Goal: Information Seeking & Learning: Compare options

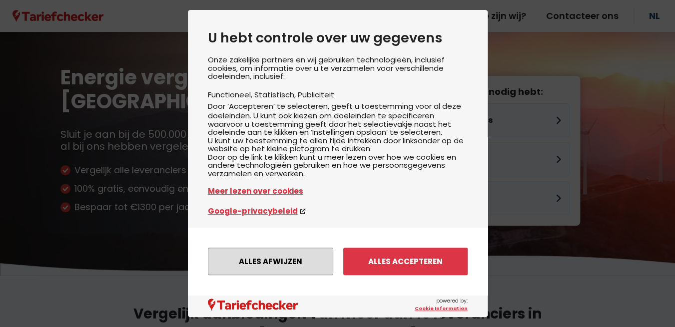
click at [290, 257] on button "Alles afwijzen" at bounding box center [270, 261] width 125 height 27
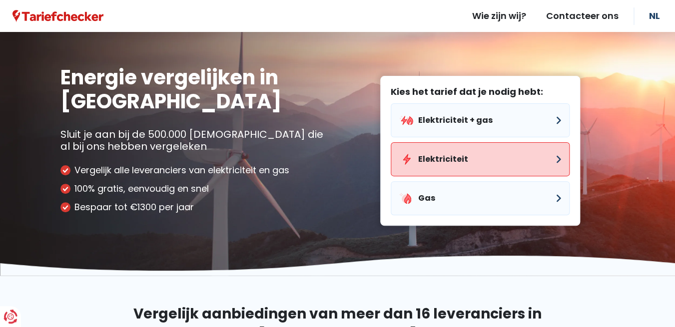
click at [433, 159] on button "Elektriciteit" at bounding box center [480, 159] width 179 height 34
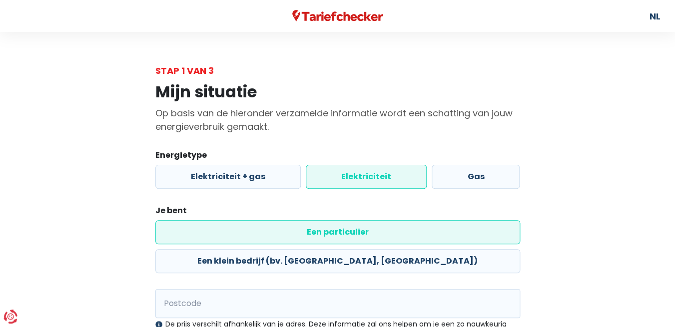
click at [226, 236] on label "Een particulier" at bounding box center [337, 232] width 365 height 24
click at [226, 236] on input "Een particulier" at bounding box center [337, 232] width 365 height 24
click at [181, 289] on input "Postcode" at bounding box center [337, 303] width 365 height 29
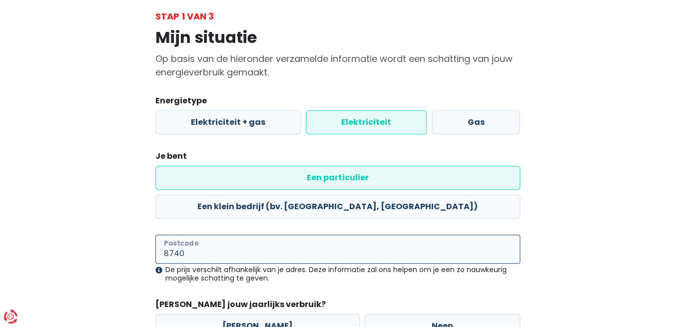
scroll to position [114, 0]
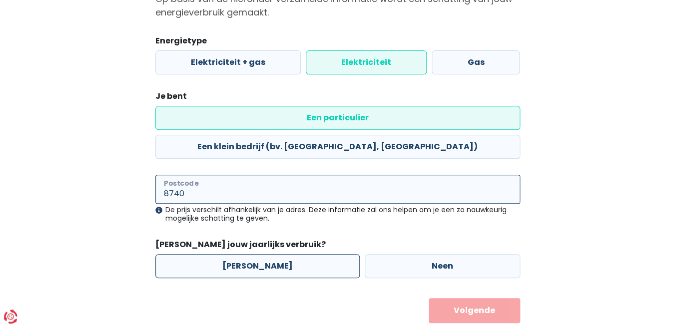
type input "8740"
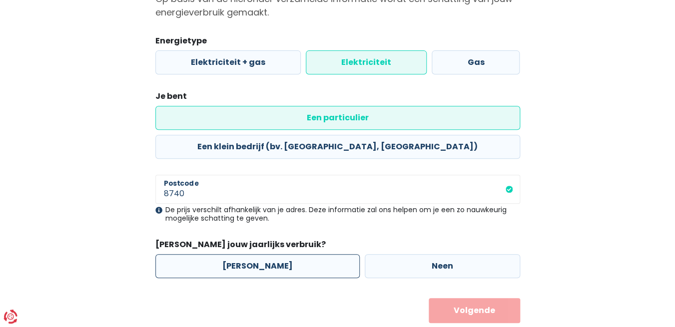
click at [244, 254] on label "[PERSON_NAME]" at bounding box center [257, 266] width 204 height 24
click at [244, 254] on input "[PERSON_NAME]" at bounding box center [257, 266] width 204 height 24
radio input "true"
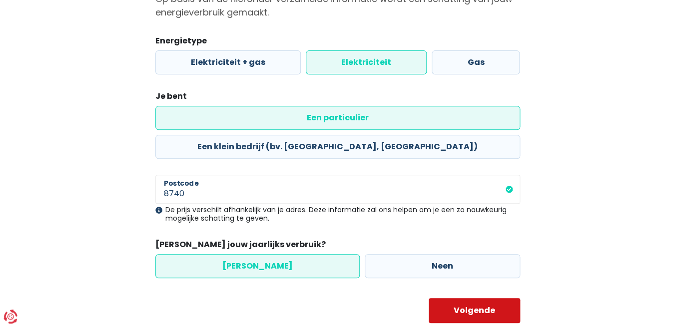
click at [465, 298] on button "Volgende" at bounding box center [474, 310] width 91 height 25
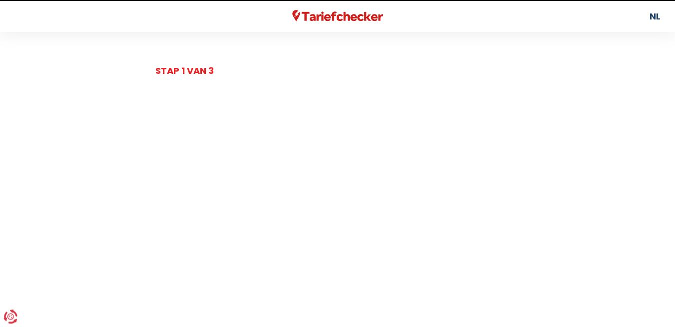
select select
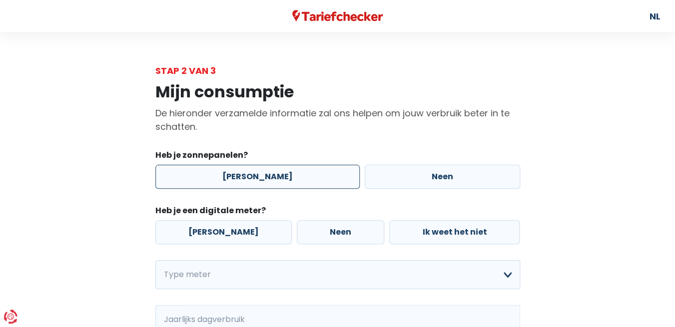
click at [250, 179] on label "[PERSON_NAME]" at bounding box center [257, 177] width 204 height 24
click at [250, 179] on input "[PERSON_NAME]" at bounding box center [257, 177] width 204 height 24
radio input "true"
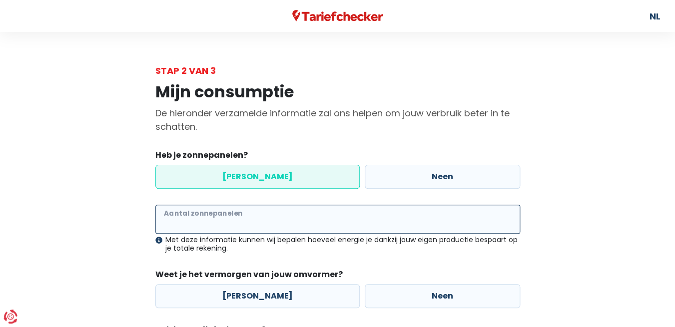
click at [223, 224] on input "Aantal zonnepanelen" at bounding box center [337, 219] width 365 height 29
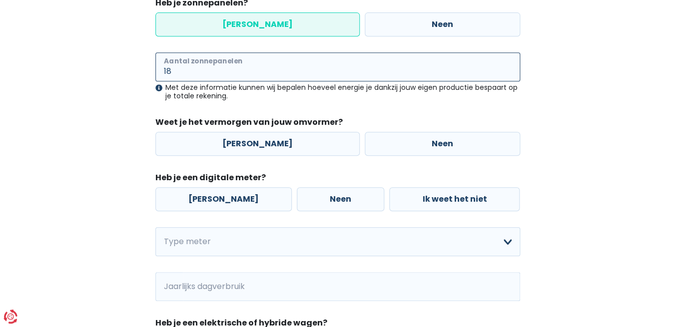
scroll to position [154, 0]
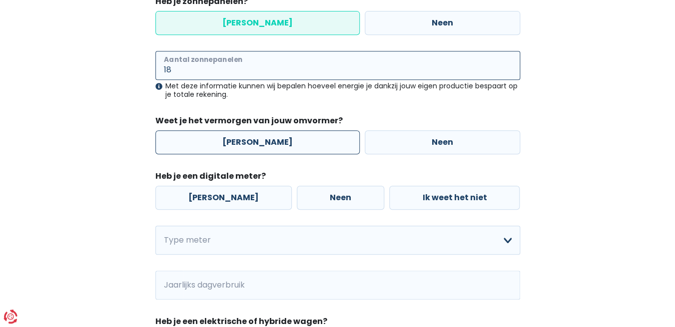
type input "18"
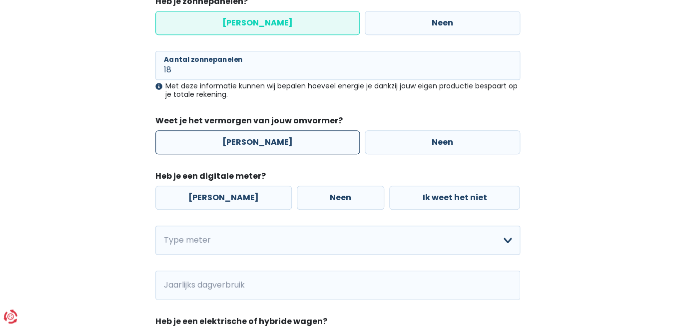
click at [258, 141] on label "[PERSON_NAME]" at bounding box center [257, 142] width 204 height 24
click at [258, 141] on input "[PERSON_NAME]" at bounding box center [257, 142] width 204 height 24
radio input "true"
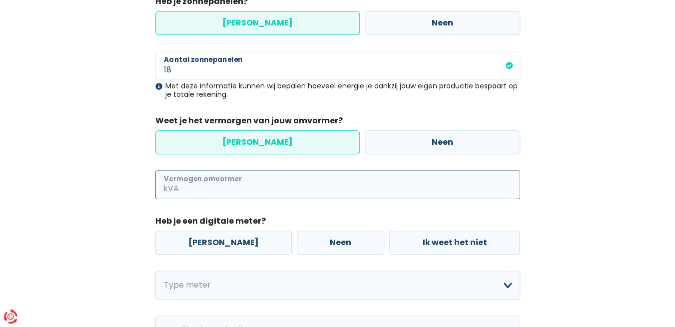
click at [218, 191] on input "Vermogen omvormer" at bounding box center [350, 184] width 339 height 29
type input "3"
click at [209, 244] on label "[PERSON_NAME]" at bounding box center [223, 243] width 136 height 24
click at [209, 244] on input "[PERSON_NAME]" at bounding box center [223, 243] width 136 height 24
radio input "true"
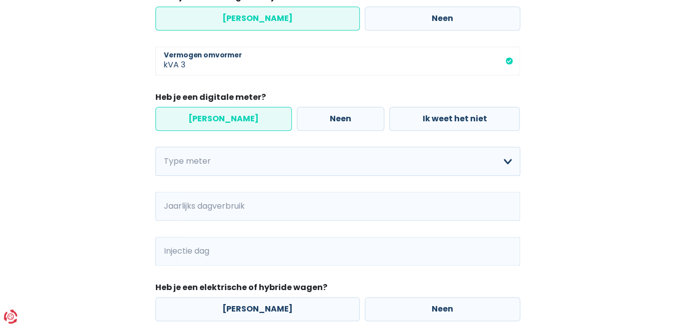
scroll to position [278, 0]
select select "day_single_rate"
click option "Enkelvoudig" at bounding box center [0, 0] width 0 height 0
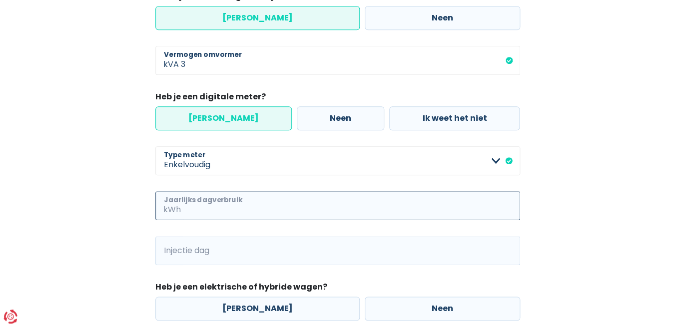
click at [258, 205] on input "Jaarlijks dagverbruik" at bounding box center [351, 205] width 337 height 29
type input "2000"
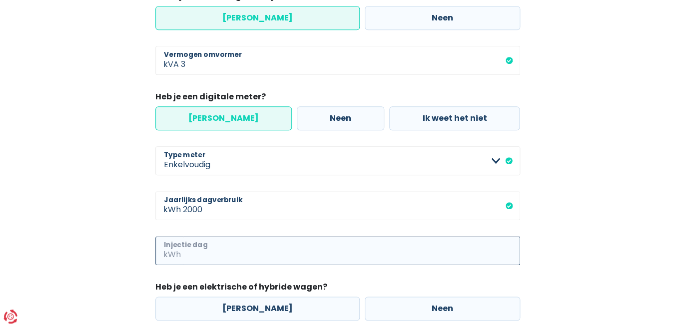
click at [227, 248] on input "Injectie dag" at bounding box center [351, 250] width 337 height 29
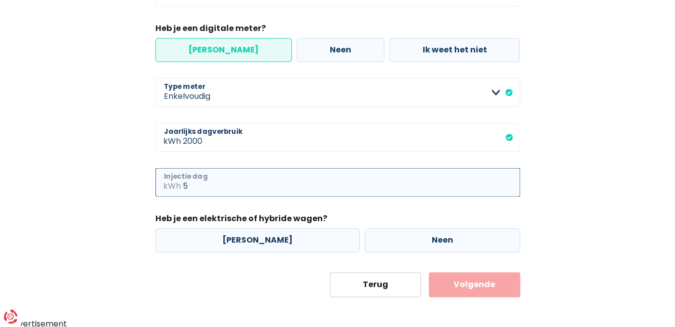
scroll to position [350, 0]
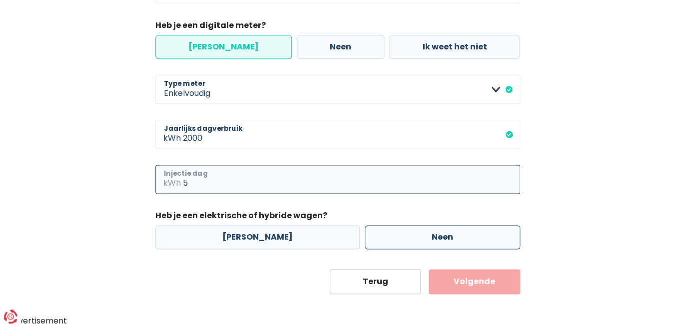
type input "5"
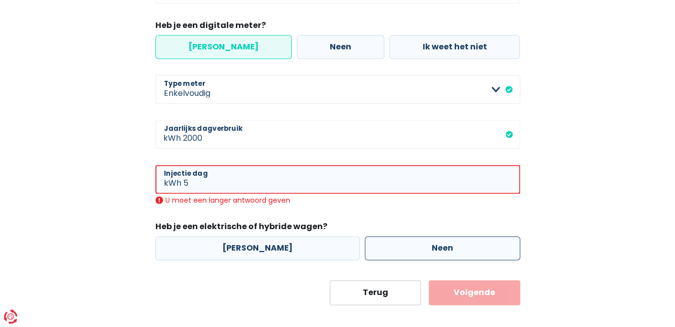
click at [418, 235] on div "[PERSON_NAME] Neen" at bounding box center [338, 248] width 370 height 29
click at [191, 186] on input "5" at bounding box center [351, 179] width 337 height 29
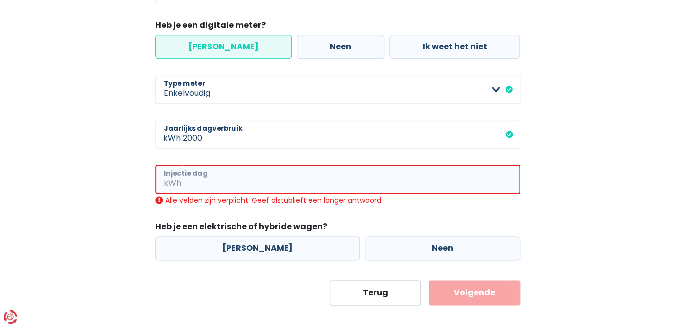
click at [191, 186] on input "Injectie dag" at bounding box center [351, 179] width 337 height 29
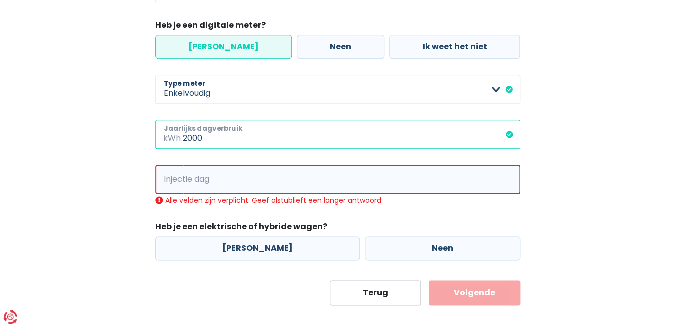
click at [210, 138] on input "2000" at bounding box center [351, 134] width 337 height 29
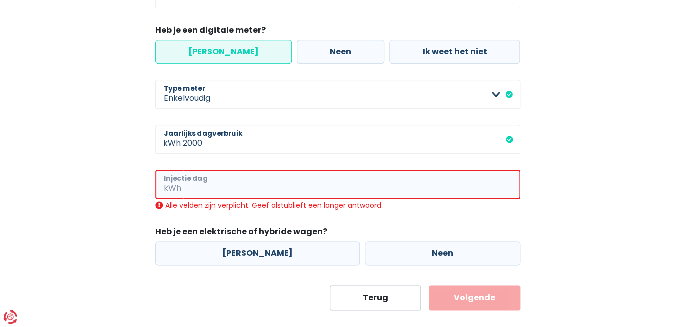
click at [219, 187] on input "Injectie dag" at bounding box center [351, 184] width 337 height 29
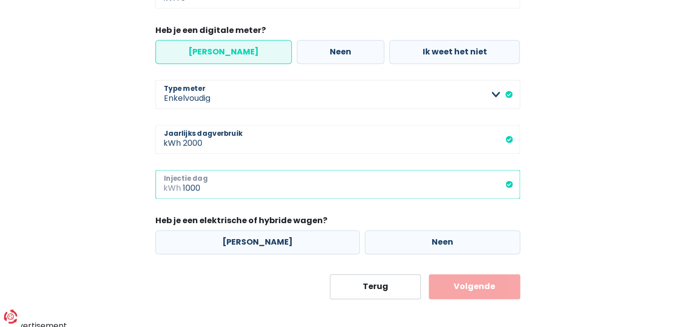
type input "1000"
click at [138, 224] on div "Mijn consumptie De hieronder verzamelde informatie zal ons helpen om jouw verbr…" at bounding box center [337, 16] width 569 height 566
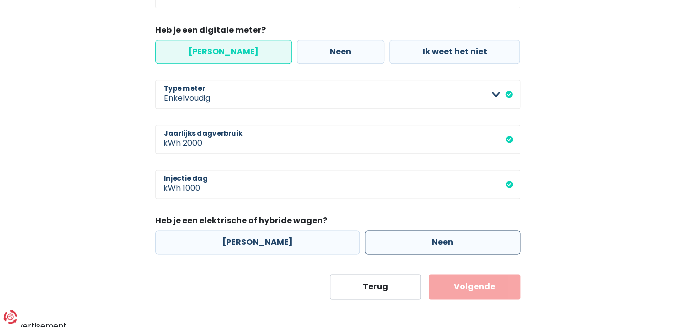
click at [403, 240] on label "Neen" at bounding box center [442, 242] width 155 height 24
click at [403, 240] on input "Neen" at bounding box center [442, 242] width 155 height 24
radio input "true"
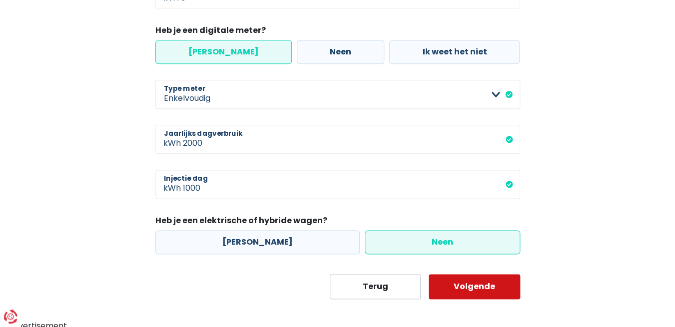
click at [466, 285] on button "Volgende" at bounding box center [474, 286] width 91 height 25
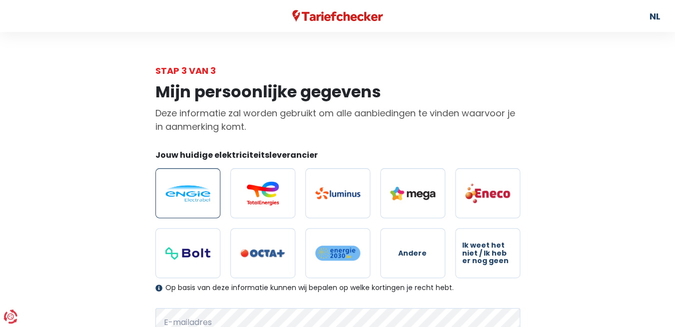
click at [186, 199] on img at bounding box center [187, 193] width 45 height 16
click at [186, 199] on input "radio" at bounding box center [187, 193] width 65 height 50
radio input "true"
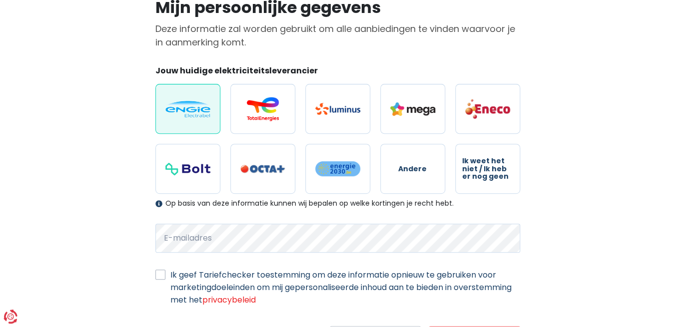
scroll to position [141, 0]
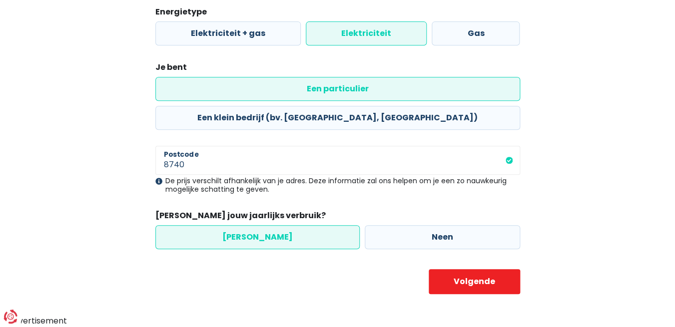
scroll to position [114, 0]
